Goal: Transaction & Acquisition: Download file/media

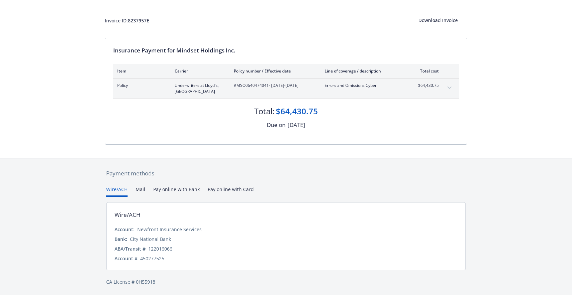
scroll to position [33, 0]
